Goal: Information Seeking & Learning: Learn about a topic

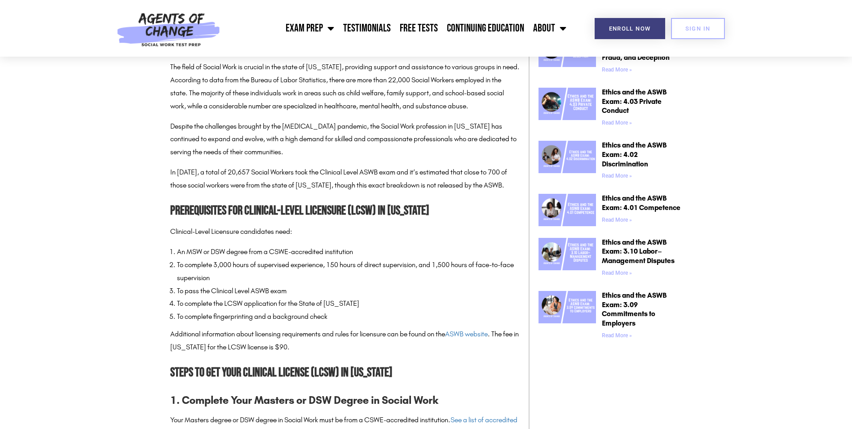
scroll to position [629, 0]
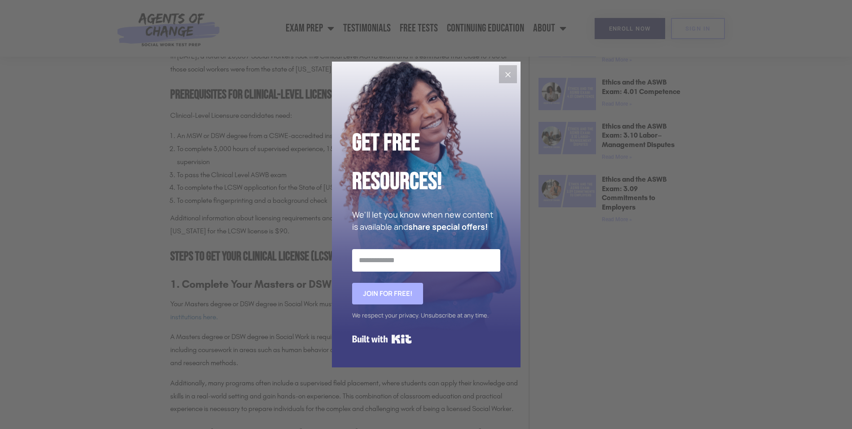
click at [506, 80] on icon "Close" at bounding box center [508, 74] width 11 height 11
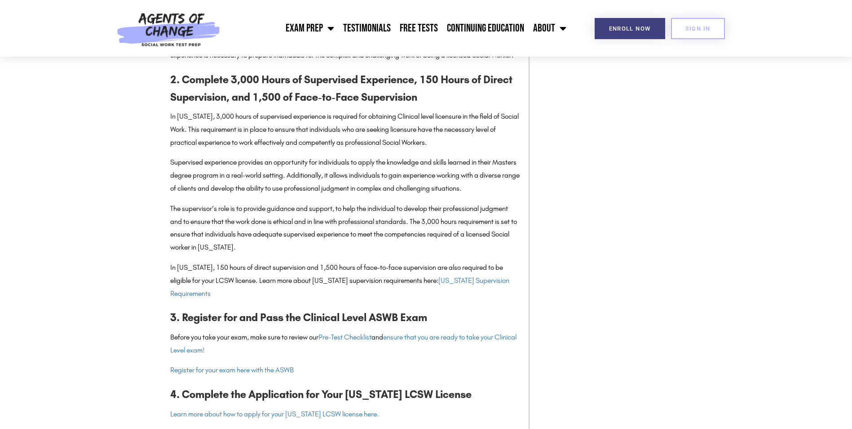
scroll to position [1033, 0]
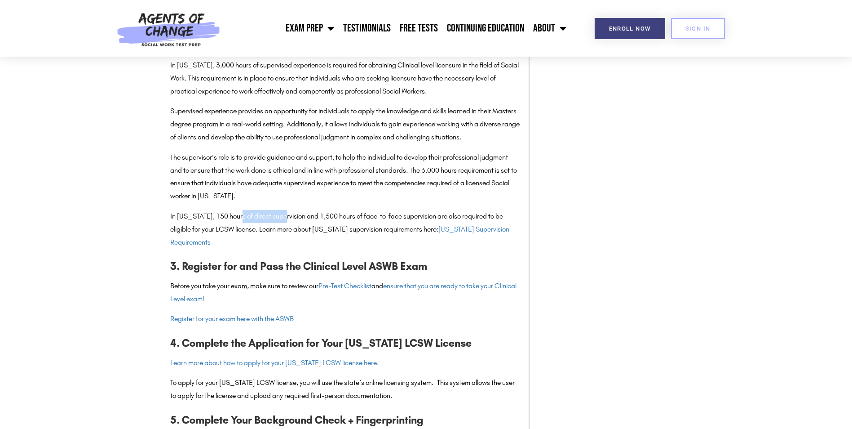
drag, startPoint x: 241, startPoint y: 233, endPoint x: 285, endPoint y: 232, distance: 44.0
click at [285, 232] on p "In Pennsylvania, 150 hours of direct supervision and 1,500 hours of face-to-fac…" at bounding box center [345, 229] width 350 height 39
drag, startPoint x: 285, startPoint y: 232, endPoint x: 255, endPoint y: 230, distance: 30.2
click at [255, 230] on p "In Pennsylvania, 150 hours of direct supervision and 1,500 hours of face-to-fac…" at bounding box center [345, 229] width 350 height 39
click at [278, 231] on p "In Pennsylvania, 150 hours of direct supervision and 1,500 hours of face-to-fac…" at bounding box center [345, 229] width 350 height 39
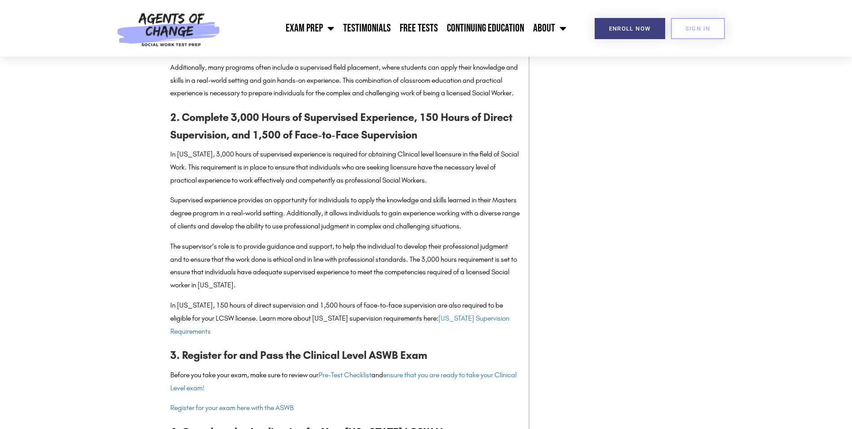
scroll to position [944, 0]
drag, startPoint x: 305, startPoint y: 314, endPoint x: 319, endPoint y: 307, distance: 15.1
click at [321, 312] on div "The State of Social Work in Pennsylvania The field of Social Work is crucial in…" at bounding box center [345, 253] width 350 height 1295
drag, startPoint x: 319, startPoint y: 307, endPoint x: 199, endPoint y: 259, distance: 128.8
click at [199, 259] on div "The State of Social Work in Pennsylvania The field of Social Work is crucial in…" at bounding box center [345, 253] width 350 height 1295
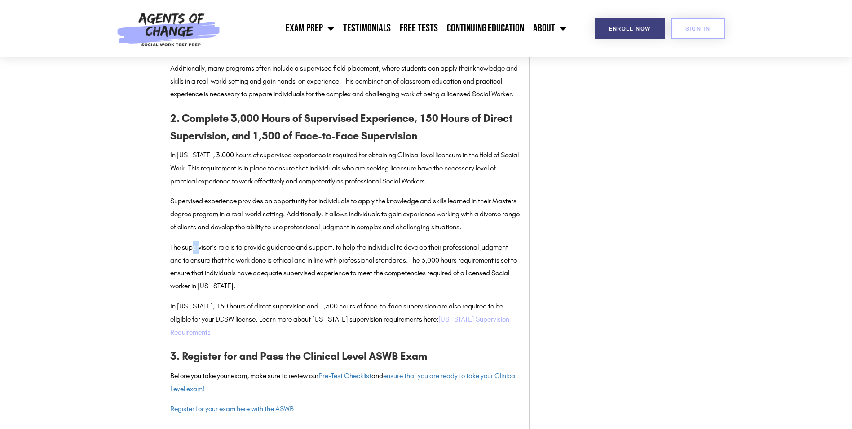
click at [228, 336] on link "Pennsylvania Supervision Requirements" at bounding box center [339, 326] width 339 height 22
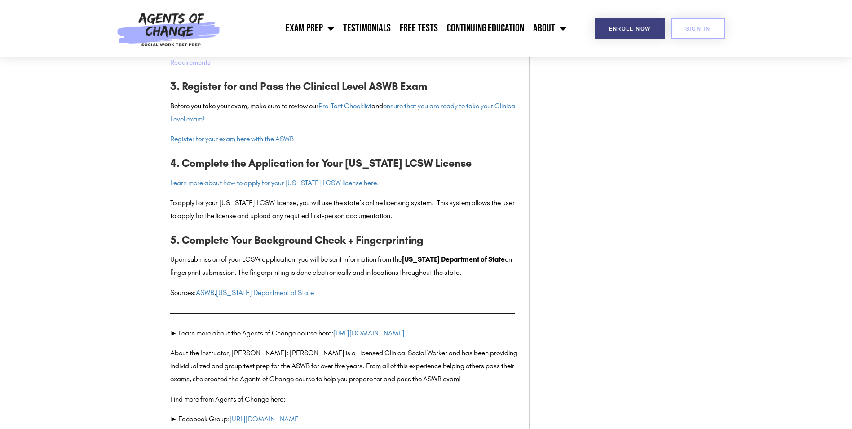
scroll to position [1168, 0]
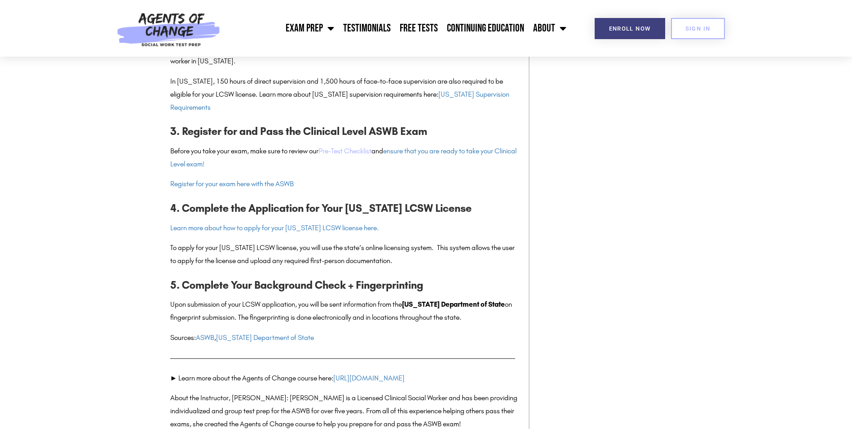
click at [363, 155] on link "Pre-Test Checklist" at bounding box center [345, 150] width 53 height 9
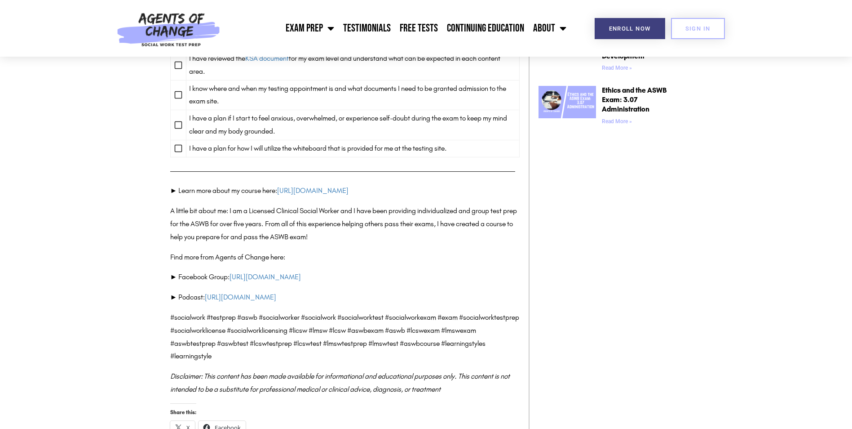
scroll to position [944, 0]
